Goal: Task Accomplishment & Management: Complete application form

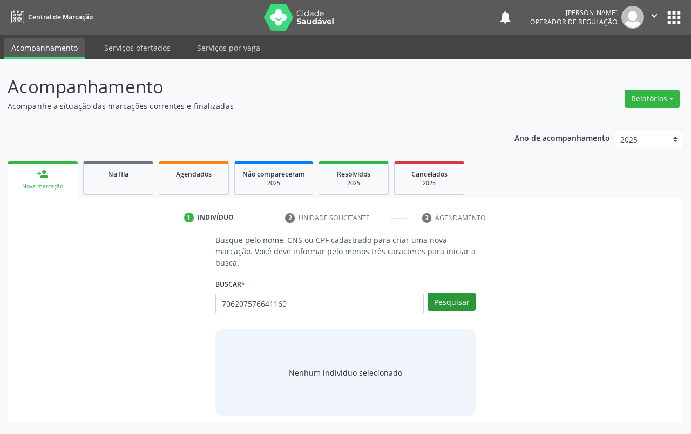
type input "706207576641160"
click at [465, 304] on button "Pesquisar" at bounding box center [451, 301] width 48 height 18
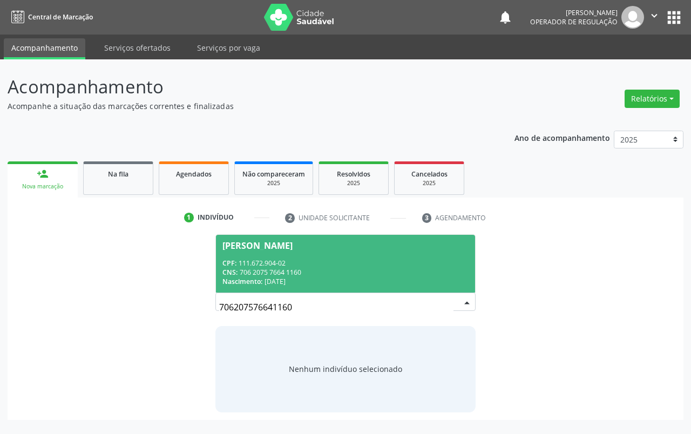
click at [315, 276] on div "CNS: 706 2075 7664 1160" at bounding box center [345, 272] width 246 height 9
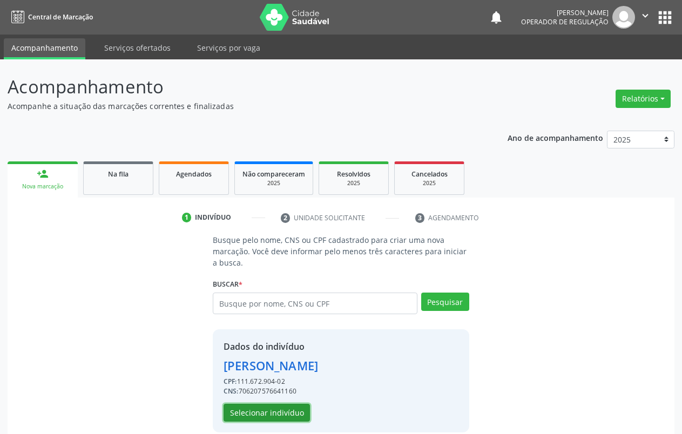
click at [291, 408] on button "Selecionar indivíduo" at bounding box center [266, 413] width 86 height 18
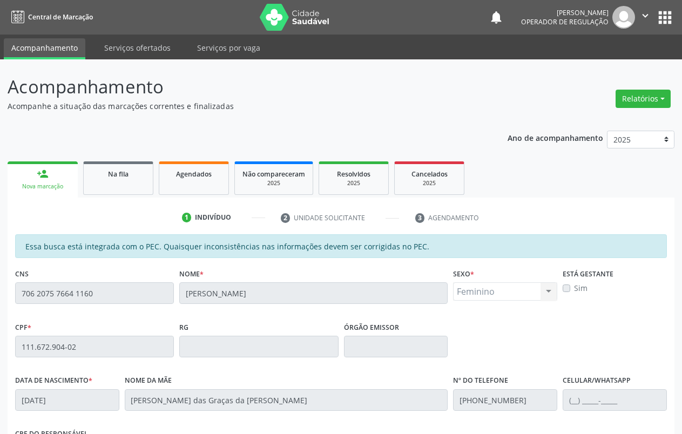
click at [44, 171] on div "person_add" at bounding box center [43, 174] width 12 height 12
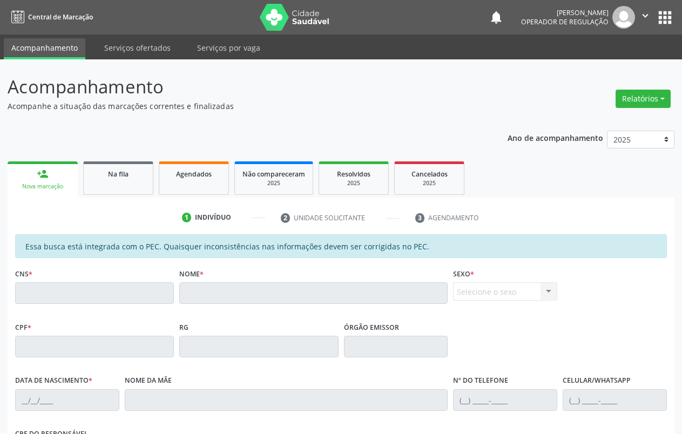
click at [50, 186] on div "Nova marcação" at bounding box center [42, 186] width 55 height 8
